Goal: Information Seeking & Learning: Learn about a topic

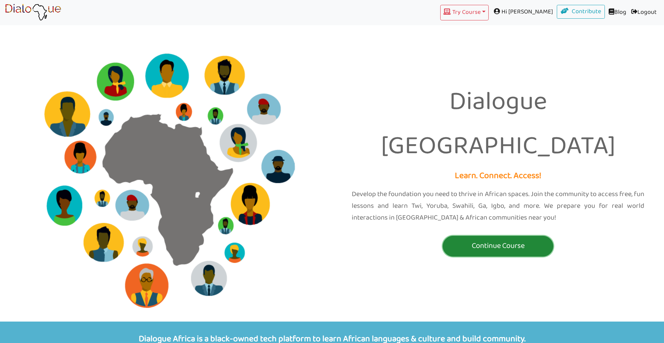
click at [499, 240] on p "Continue Course" at bounding box center [497, 246] width 107 height 13
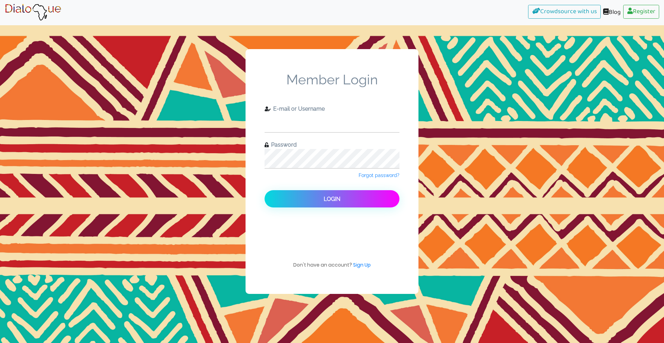
click at [329, 125] on input "text" at bounding box center [331, 122] width 135 height 19
type input "check11"
click at [264, 190] on button "Login" at bounding box center [331, 198] width 135 height 17
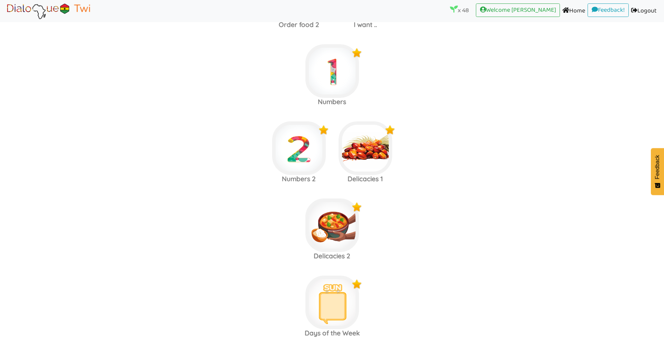
scroll to position [2997, 0]
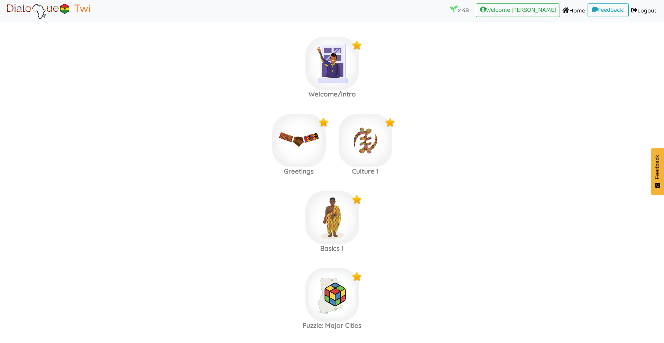
click at [5, 20] on area at bounding box center [5, 20] width 0 height 0
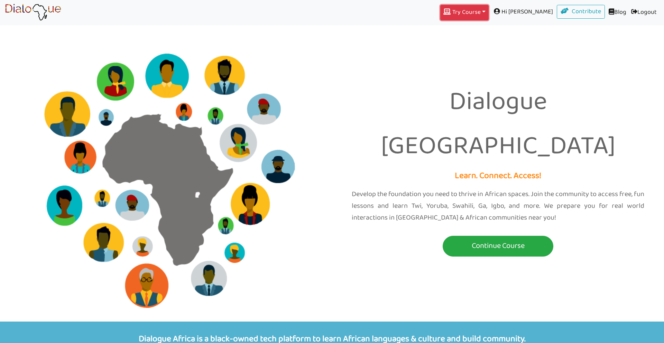
click at [474, 8] on button "Try Course Toggle Dropdown" at bounding box center [464, 13] width 48 height 16
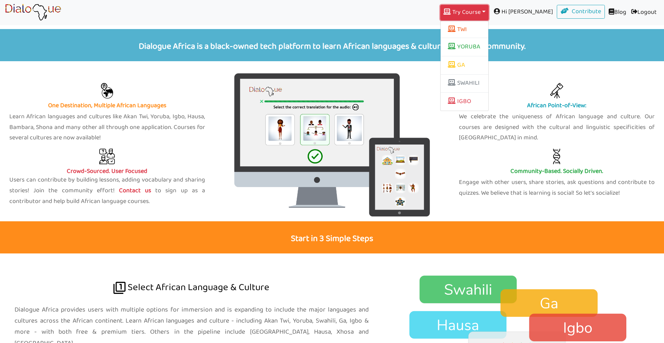
scroll to position [498, 0]
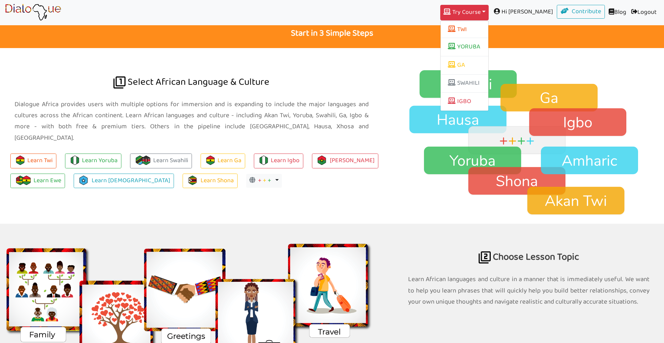
click at [263, 229] on div at bounding box center [191, 307] width 393 height 166
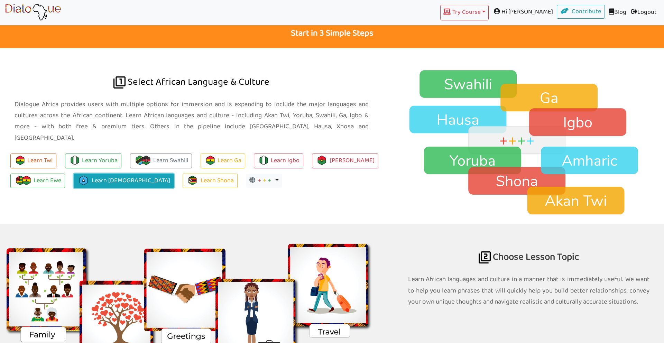
click at [109, 174] on link "Learn Somali" at bounding box center [124, 181] width 100 height 15
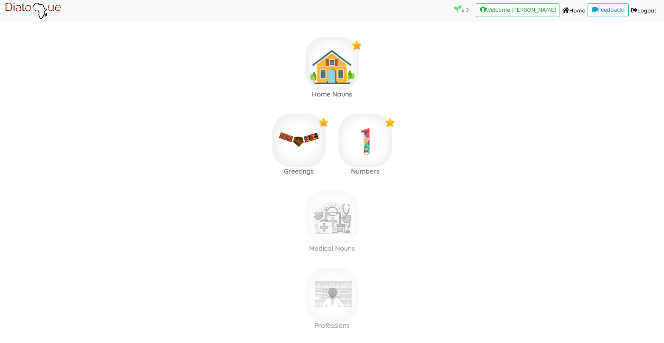
click at [5, 20] on area at bounding box center [5, 20] width 0 height 0
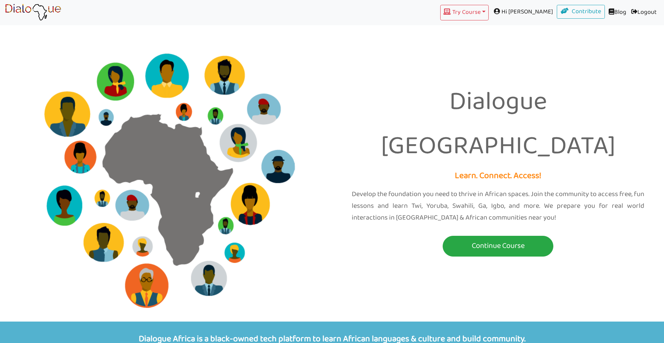
click at [496, 4] on nav "Try Course Toggle Dropdown TWI YORUBA GA SWAHILI IGBO Hi Kwaku Contribute Blog …" at bounding box center [332, 12] width 664 height 25
click at [489, 9] on button "Try Course Toggle Dropdown" at bounding box center [464, 13] width 48 height 16
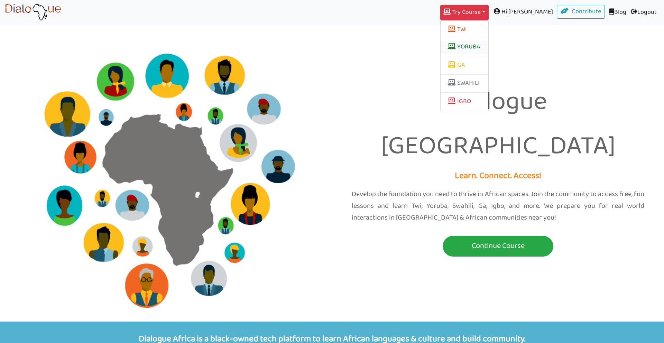
click at [488, 44] on link "YORUBA" at bounding box center [464, 46] width 48 height 13
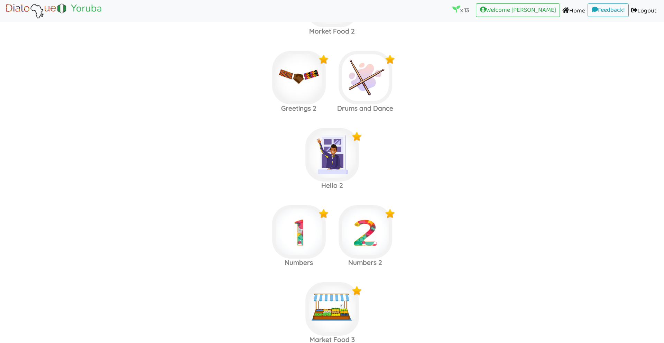
scroll to position [703, 0]
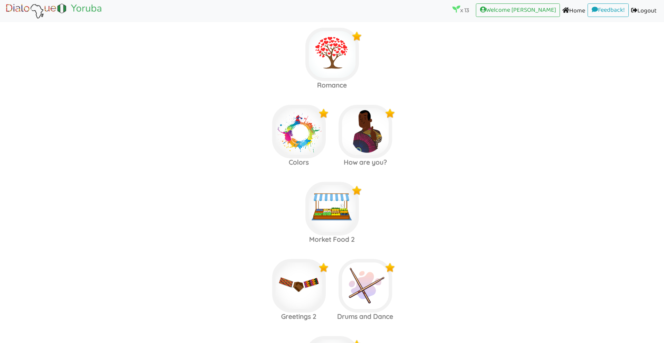
click at [5, 20] on area at bounding box center [5, 20] width 0 height 0
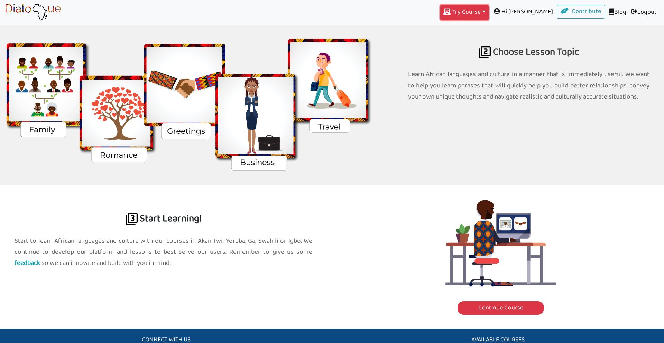
click at [487, 11] on button "Try Course Toggle Dropdown" at bounding box center [464, 13] width 48 height 16
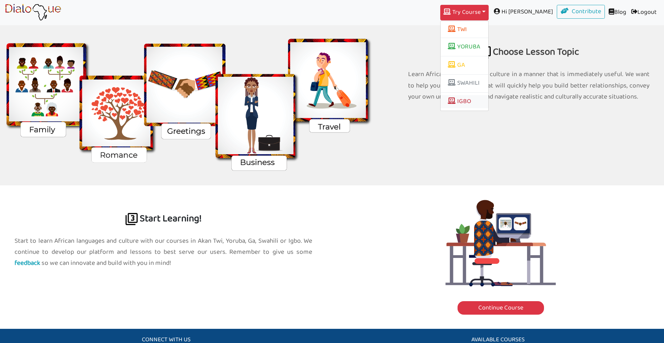
click at [484, 105] on link "IGBO" at bounding box center [464, 101] width 48 height 13
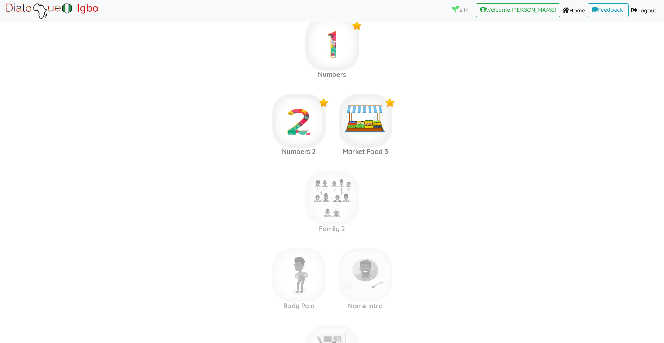
scroll to position [997, 0]
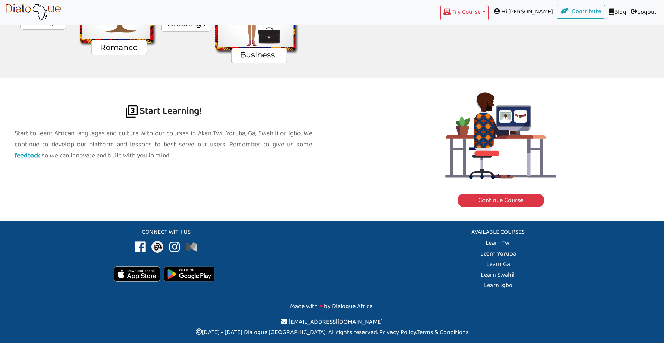
scroll to position [703, 0]
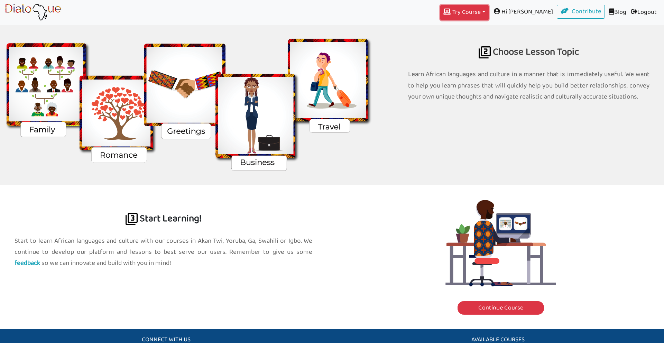
click at [489, 13] on button "Try Course Toggle Dropdown" at bounding box center [464, 13] width 48 height 16
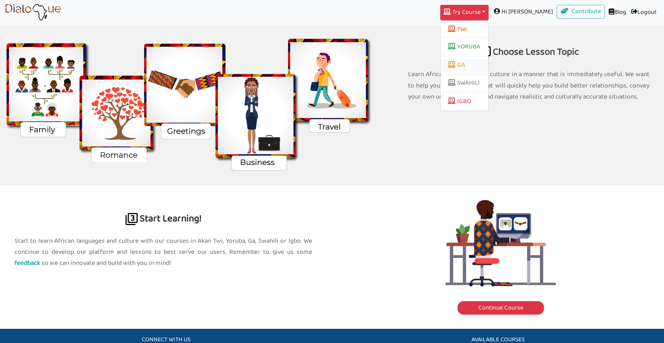
click at [487, 63] on link "GA" at bounding box center [464, 65] width 48 height 13
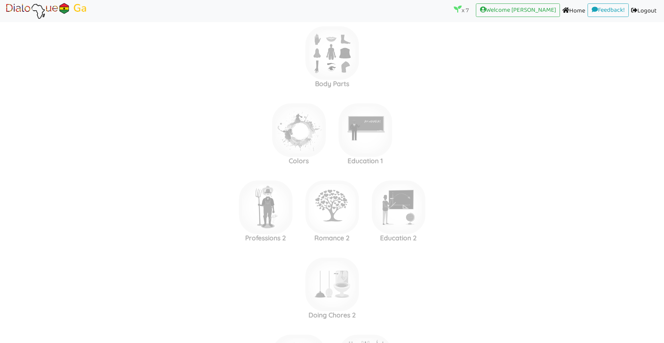
scroll to position [661, 0]
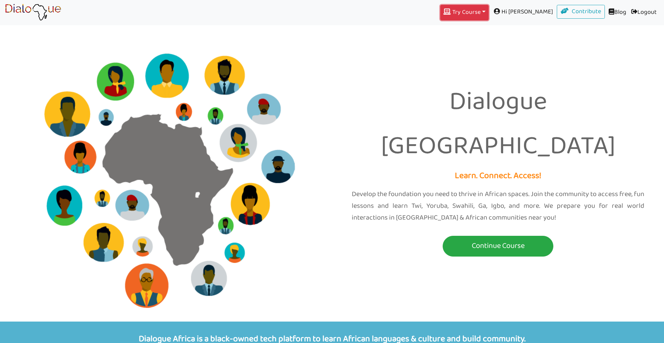
click at [489, 8] on button "Try Course Toggle Dropdown" at bounding box center [464, 13] width 48 height 16
click at [488, 29] on button "TWI" at bounding box center [464, 30] width 48 height 12
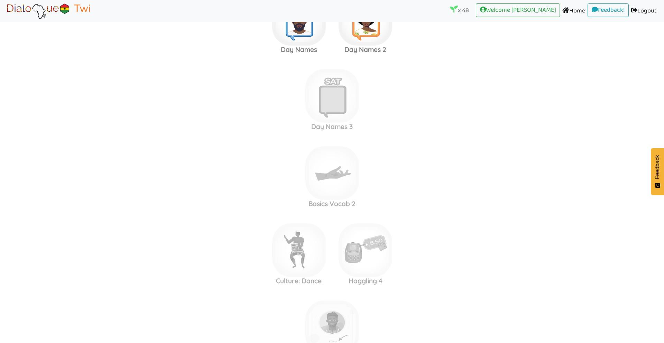
scroll to position [2983, 0]
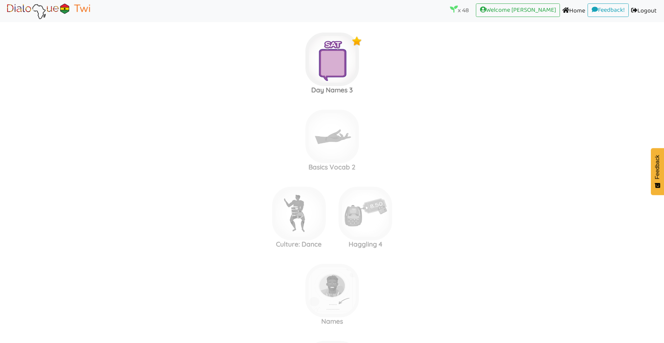
scroll to position [3000, 0]
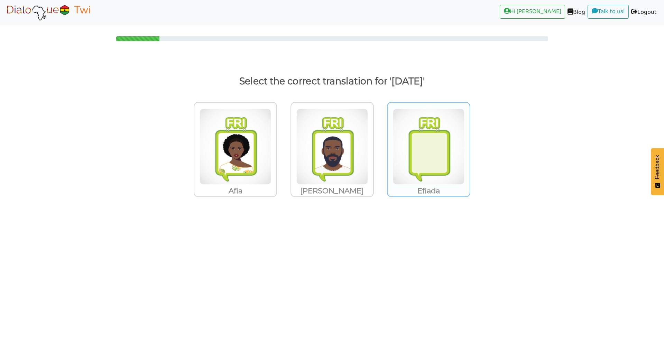
click at [271, 139] on img at bounding box center [235, 147] width 72 height 76
click at [281, 140] on input "Efiada" at bounding box center [278, 142] width 5 height 5
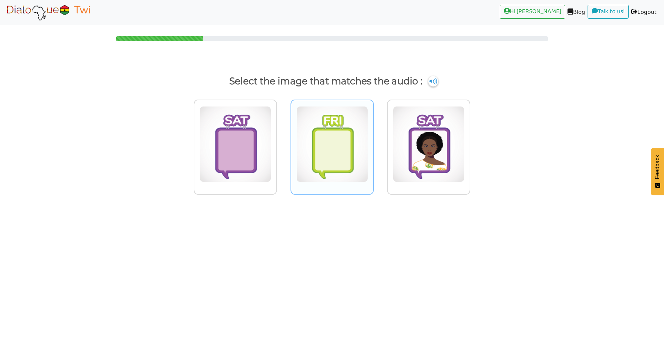
click at [271, 115] on img at bounding box center [235, 144] width 72 height 76
click at [281, 137] on input "radio" at bounding box center [278, 139] width 5 height 5
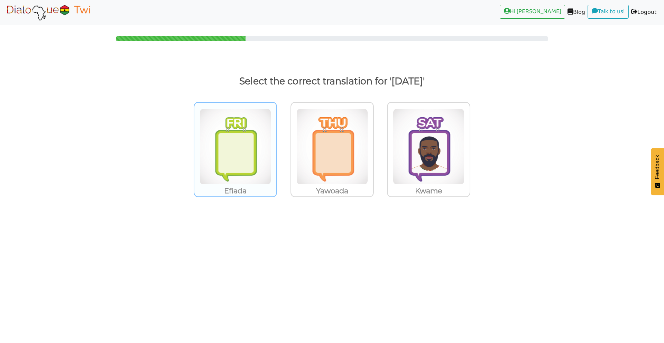
click at [263, 158] on img at bounding box center [235, 147] width 72 height 76
click at [276, 145] on input "Efiada" at bounding box center [278, 142] width 5 height 5
